Goal: Information Seeking & Learning: Learn about a topic

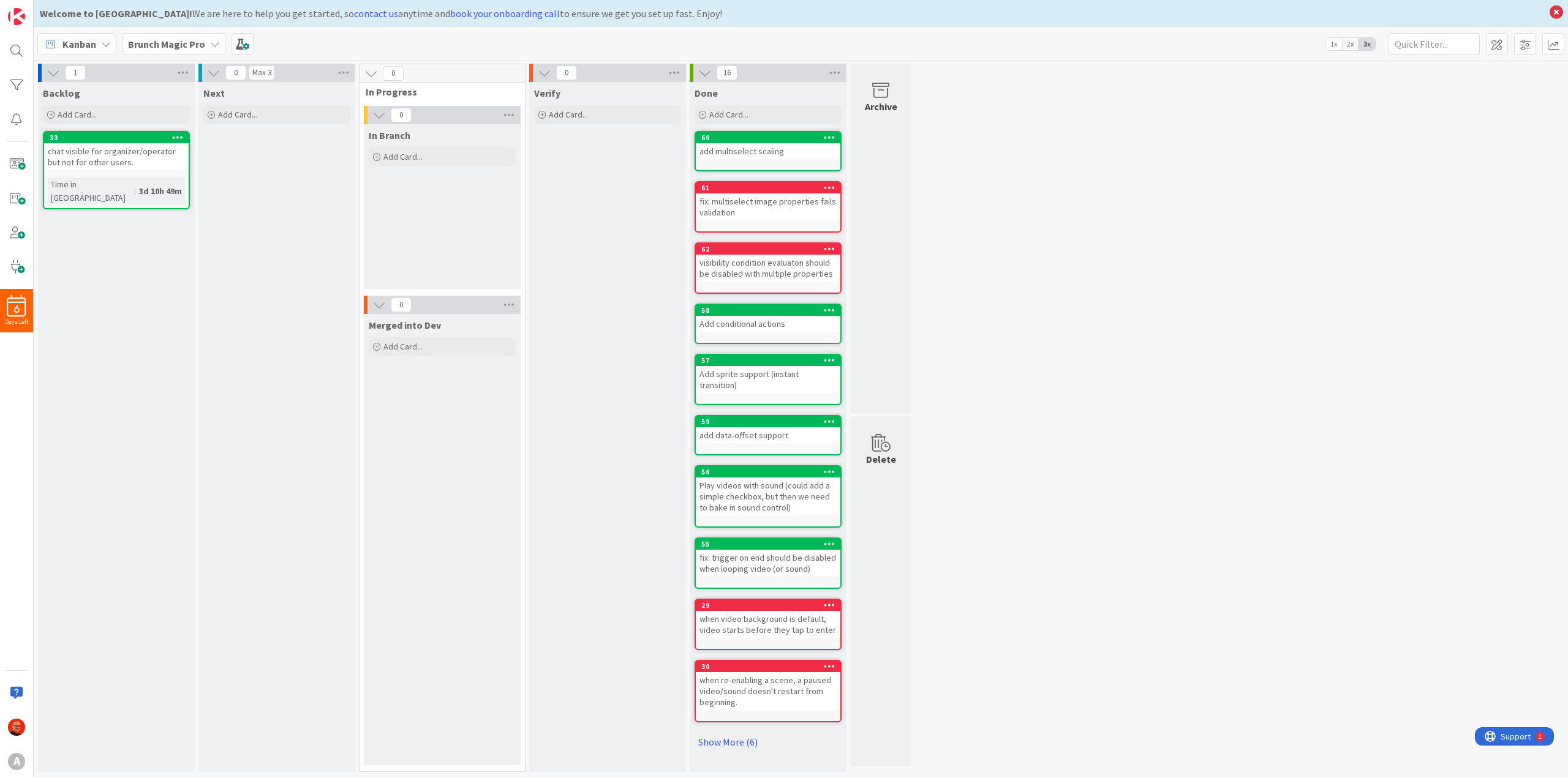
click at [189, 39] on b "Brunch Magic Pro" at bounding box center [167, 44] width 77 height 13
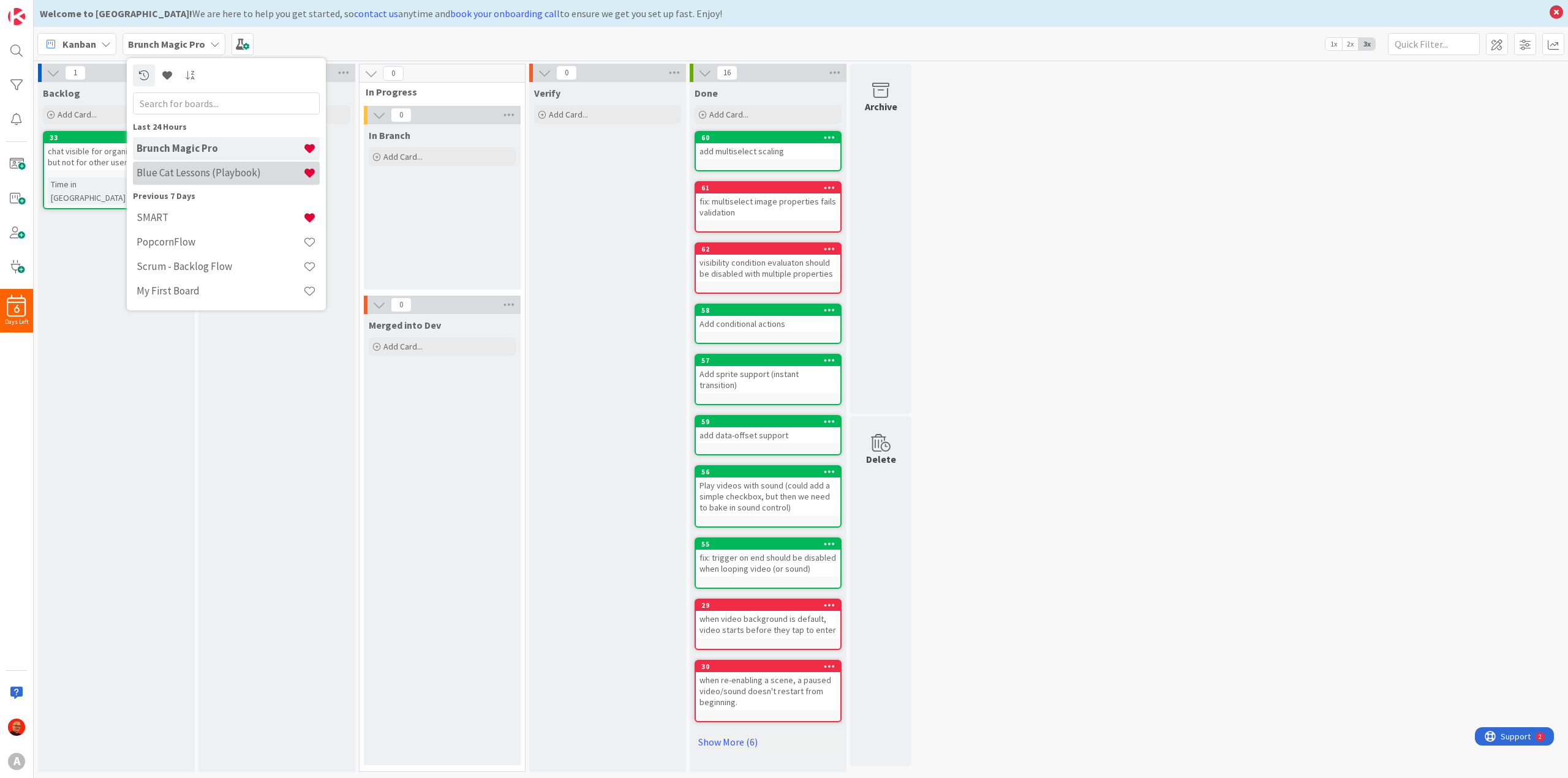
click at [190, 181] on div "Blue Cat Lessons (Playbook)" at bounding box center [226, 174] width 187 height 24
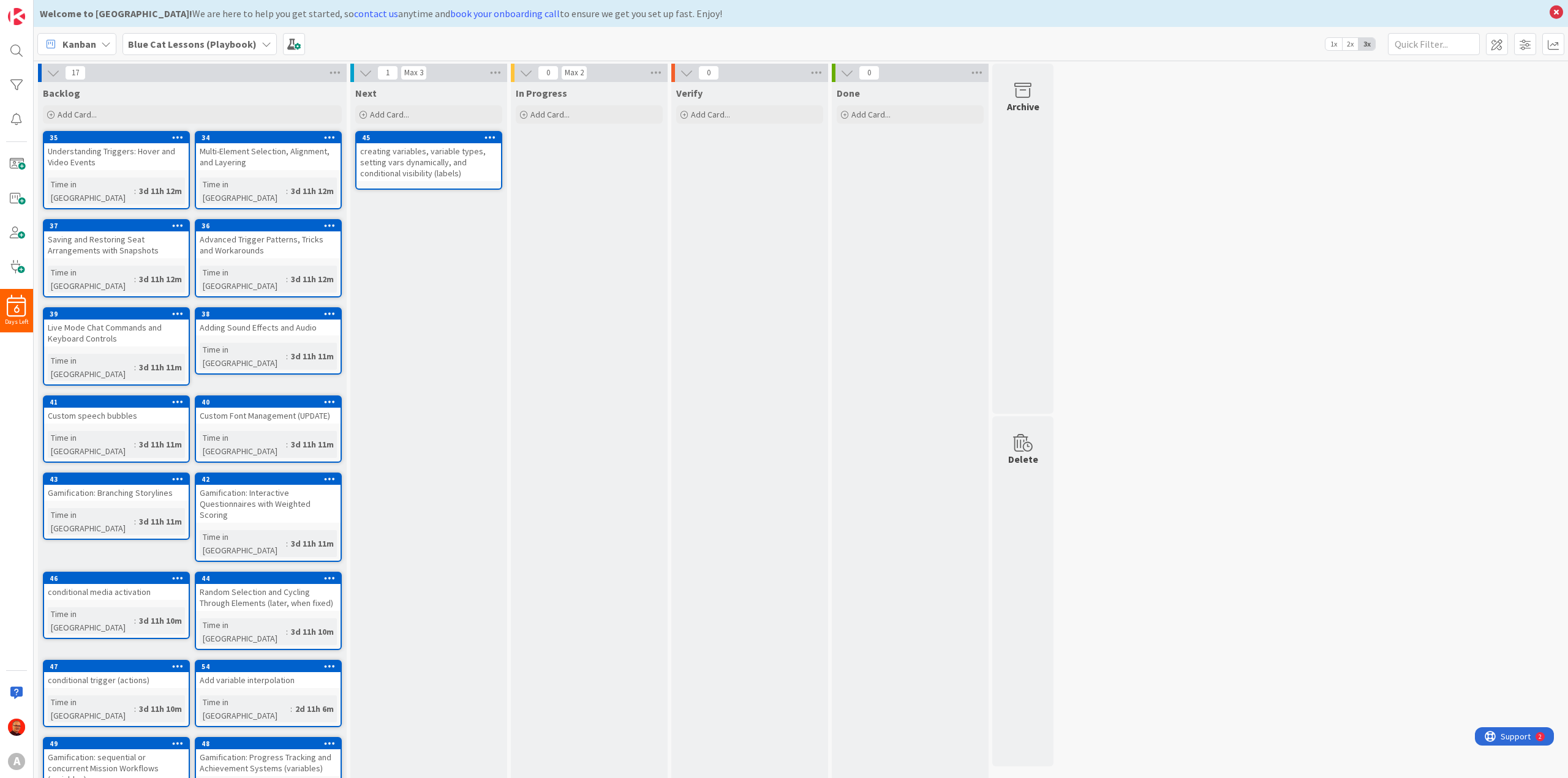
click at [94, 672] on div "conditional trigger (actions)" at bounding box center [116, 680] width 145 height 16
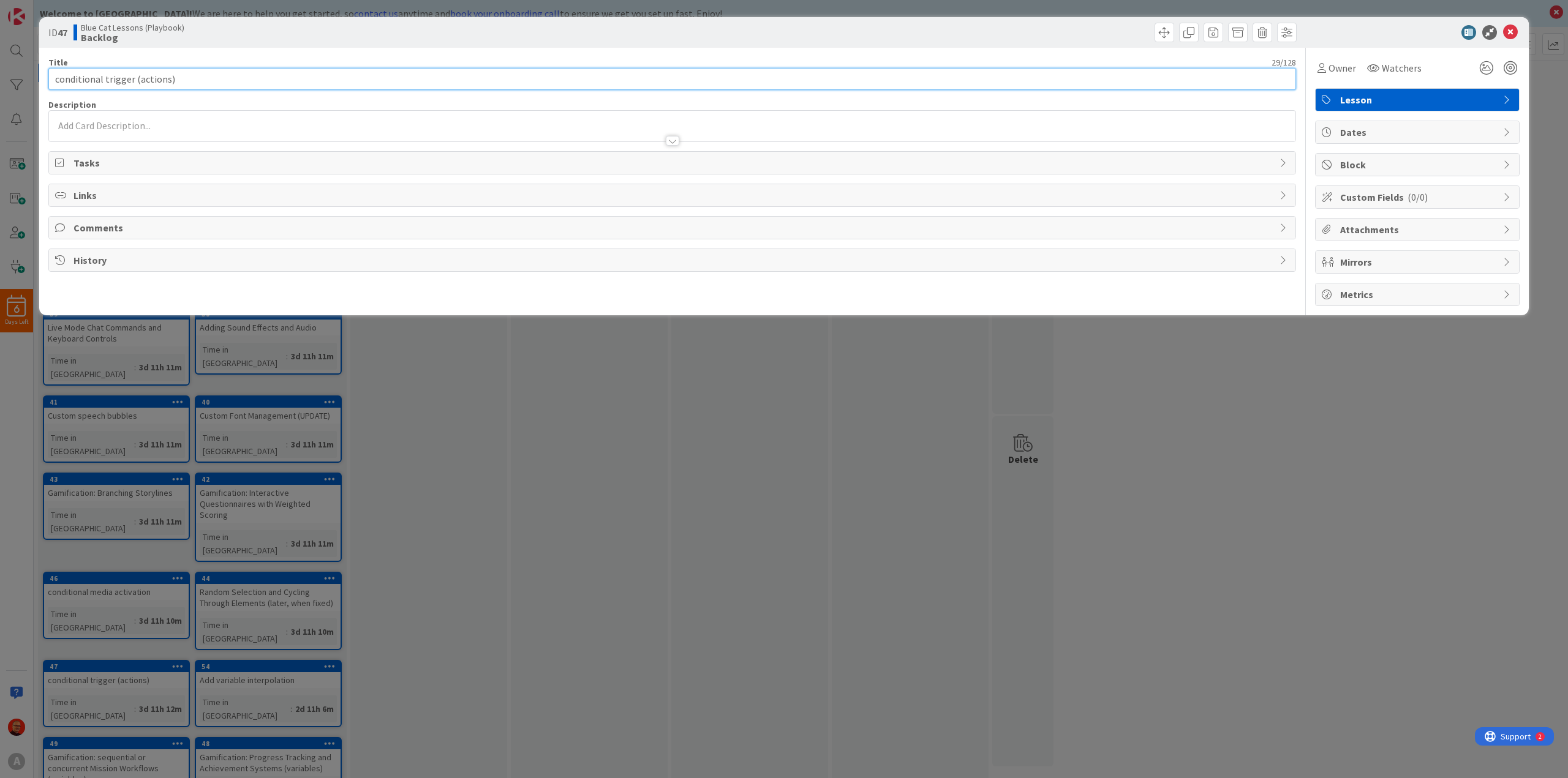
click at [114, 75] on input "conditional trigger (actions)" at bounding box center [672, 79] width 1248 height 22
type input "vars: conditional actions"
click at [1513, 35] on icon at bounding box center [1511, 32] width 15 height 15
